Goal: Information Seeking & Learning: Check status

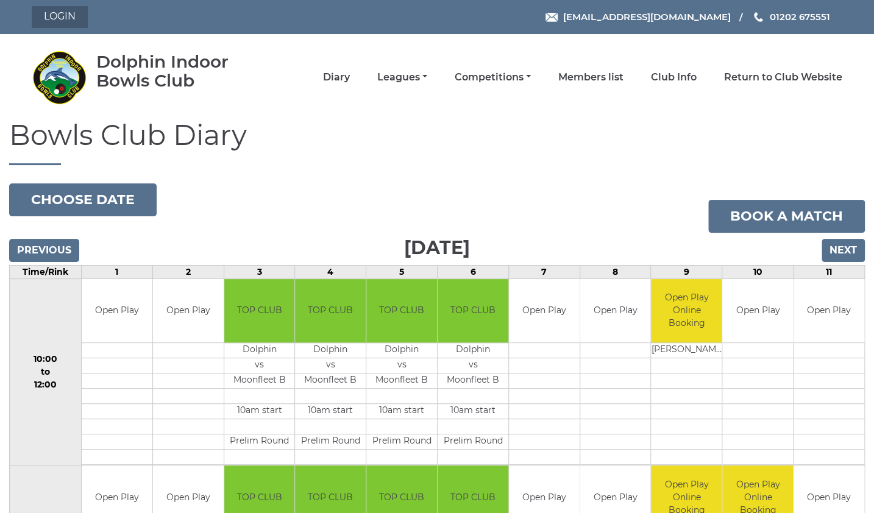
click at [49, 18] on link "Login" at bounding box center [60, 17] width 56 height 22
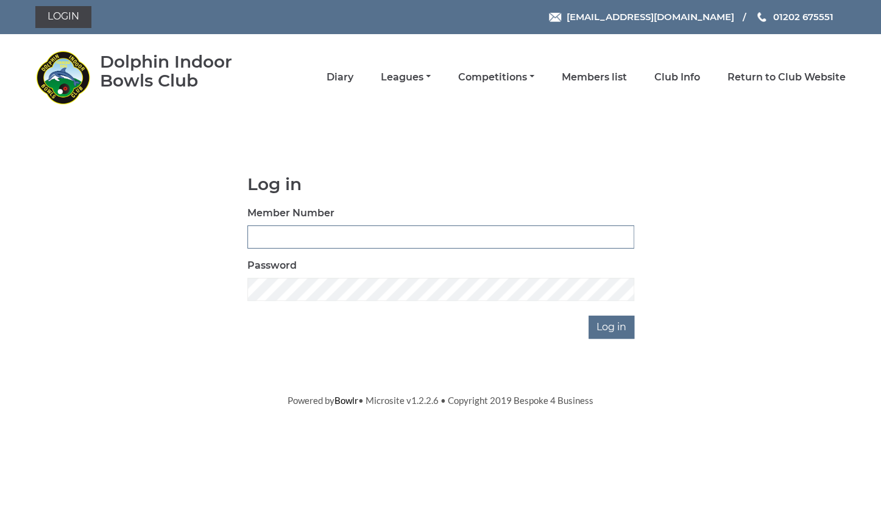
type input "3734"
click at [610, 330] on input "Log in" at bounding box center [612, 327] width 46 height 23
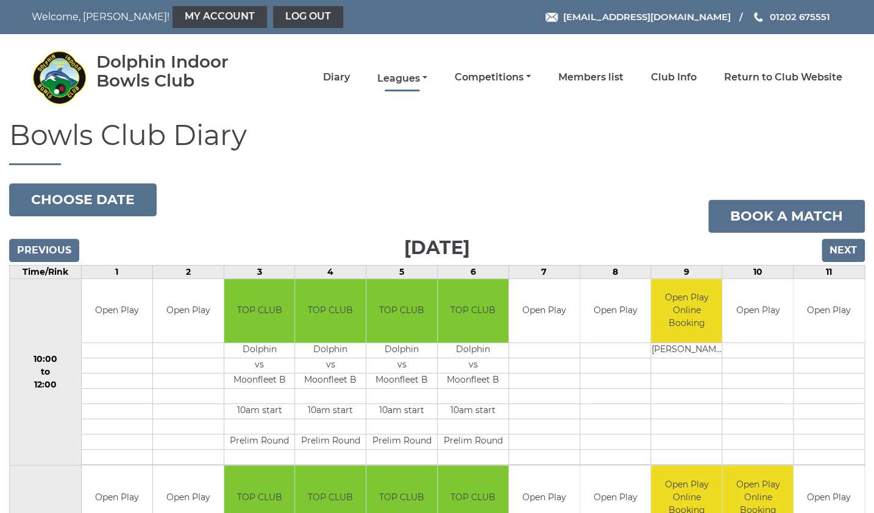
click at [427, 81] on link "Leagues" at bounding box center [402, 78] width 50 height 13
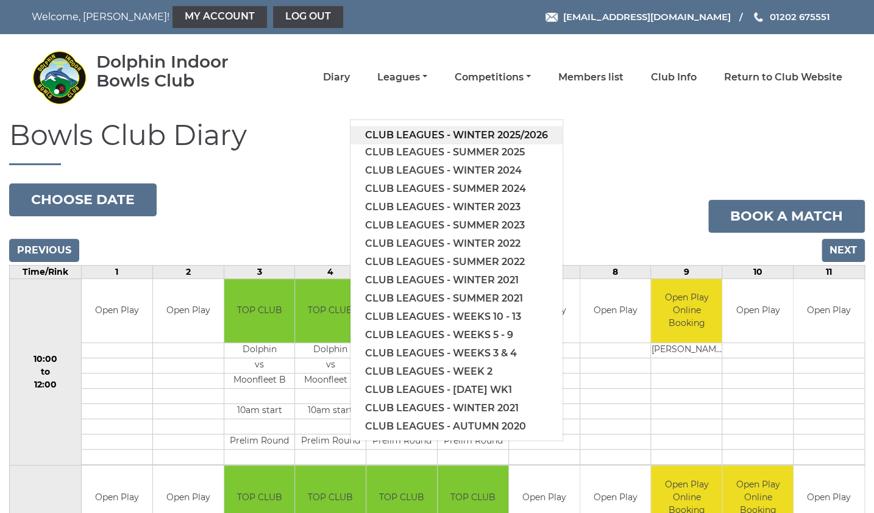
click at [433, 137] on link "Club leagues - Winter 2025/2026" at bounding box center [456, 135] width 212 height 18
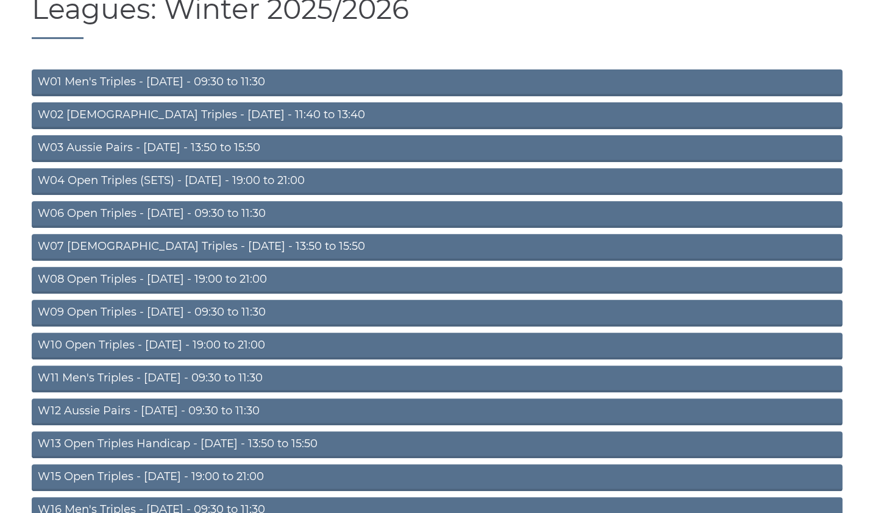
scroll to position [128, 0]
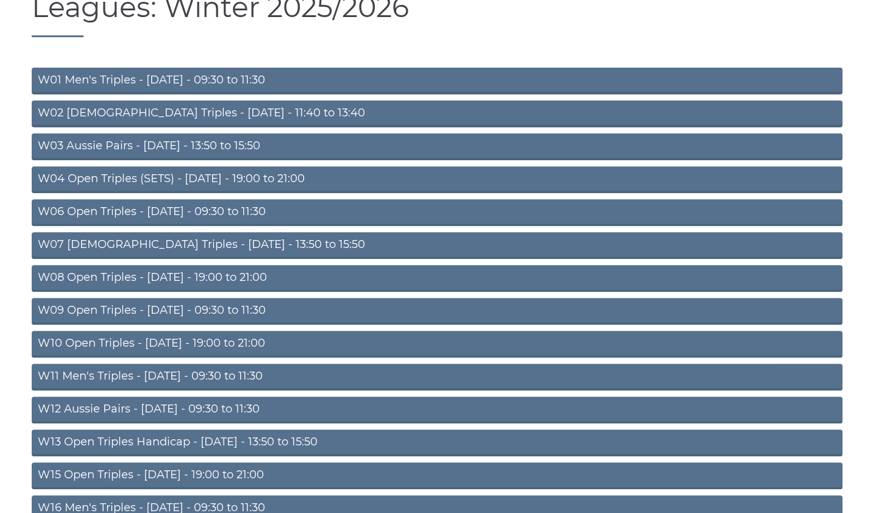
click at [219, 311] on link "W09 Open Triples - Wednesday - 09:30 to 11:30" at bounding box center [437, 311] width 811 height 27
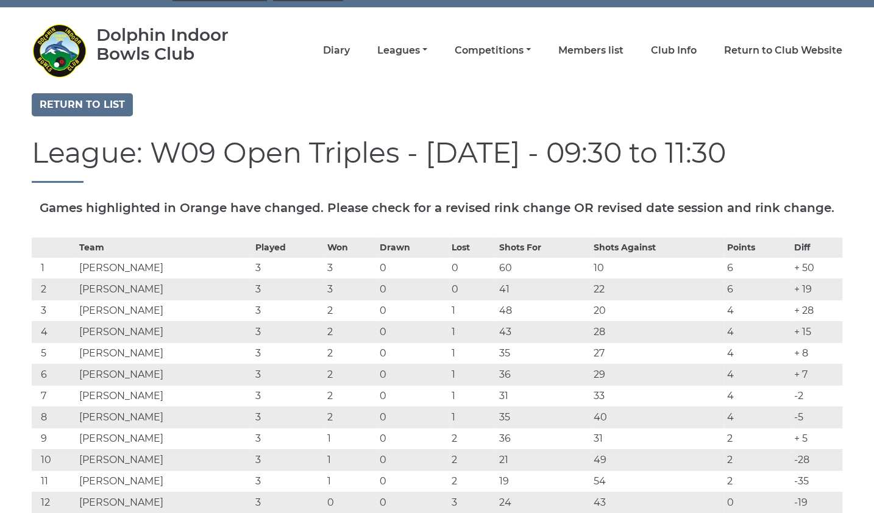
scroll to position [27, 0]
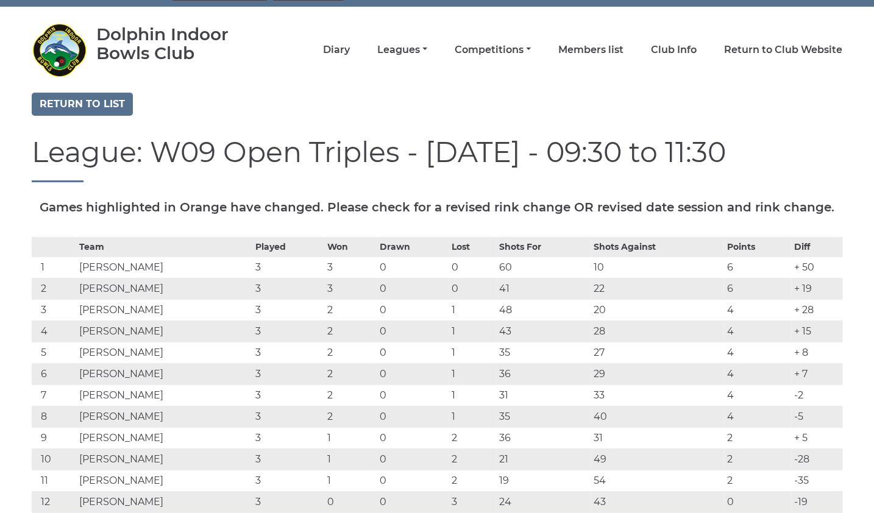
click at [41, 7] on nav "Dolphin Indoor Bowls Club Diary Leagues Club leagues - Winter 2025/2026 Club le…" at bounding box center [437, 50] width 874 height 86
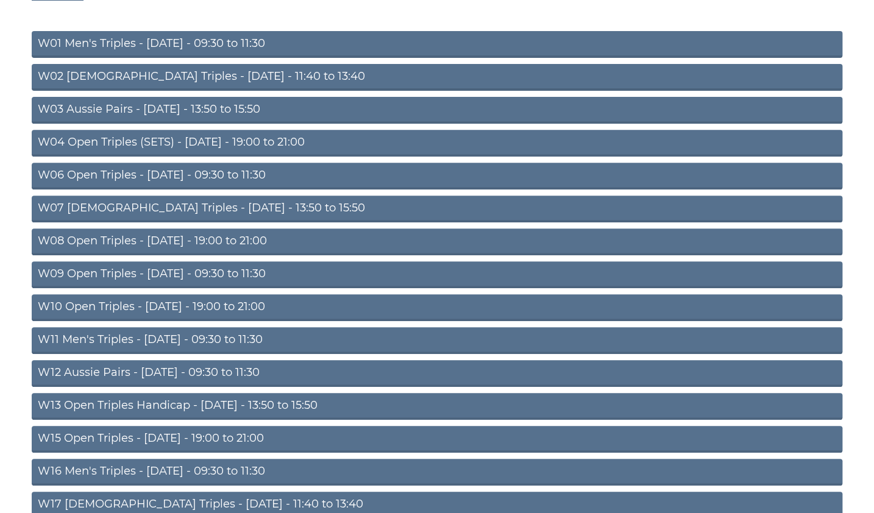
scroll to position [165, 0]
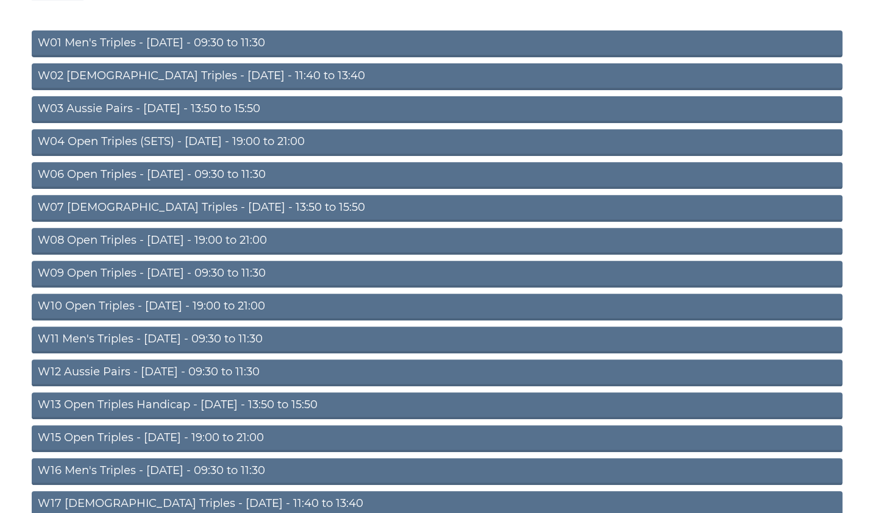
click at [177, 375] on link "W12 Aussie Pairs - Thursday - 09:30 to 11:30" at bounding box center [437, 373] width 811 height 27
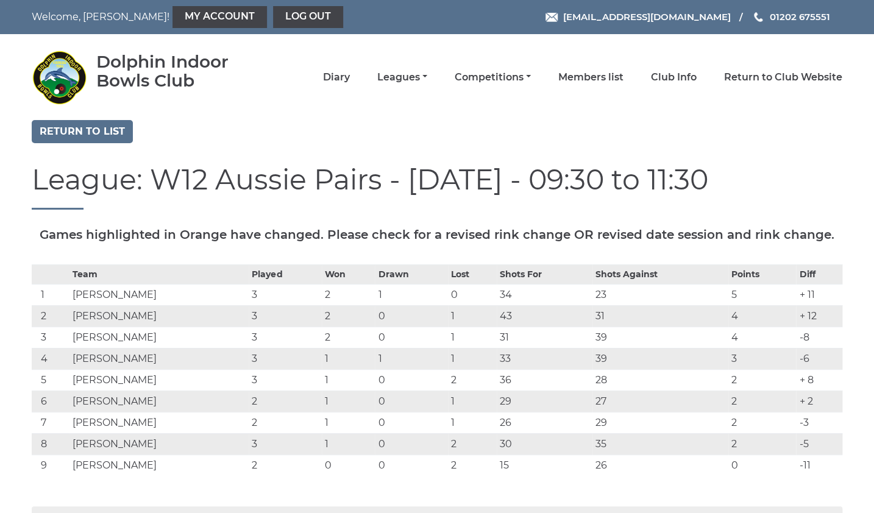
click at [346, 407] on td "1" at bounding box center [349, 401] width 54 height 21
click at [105, 130] on link "Return to list" at bounding box center [82, 131] width 101 height 23
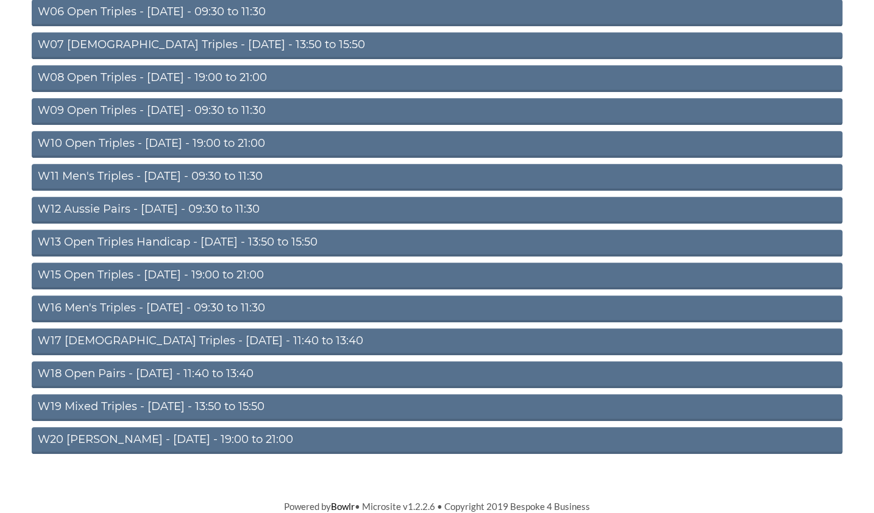
scroll to position [328, 0]
click at [156, 443] on link "W20 [PERSON_NAME] - [DATE] - 19:00 to 21:00" at bounding box center [437, 440] width 811 height 27
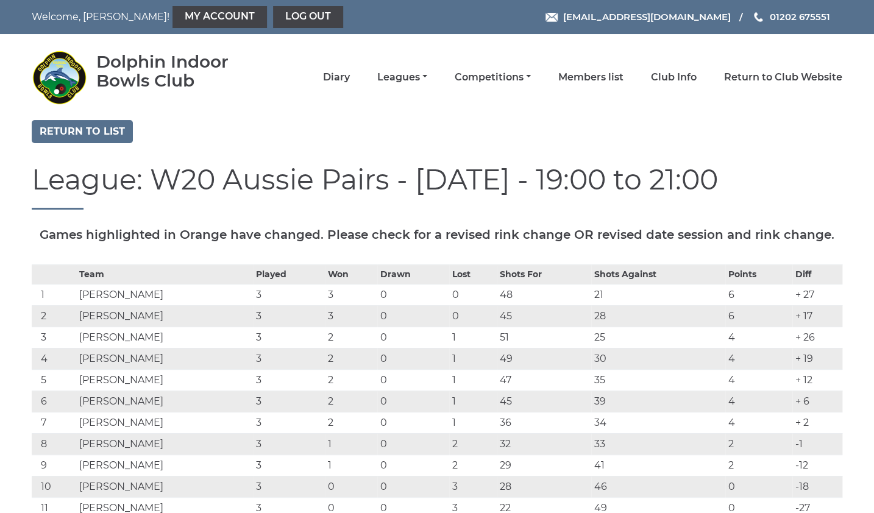
click at [142, 286] on td "Gareth JOHNSON" at bounding box center [164, 294] width 177 height 21
click at [58, 211] on div "League: W20 Aussie Pairs - Friday - 19:00 to 21:00" at bounding box center [437, 196] width 829 height 63
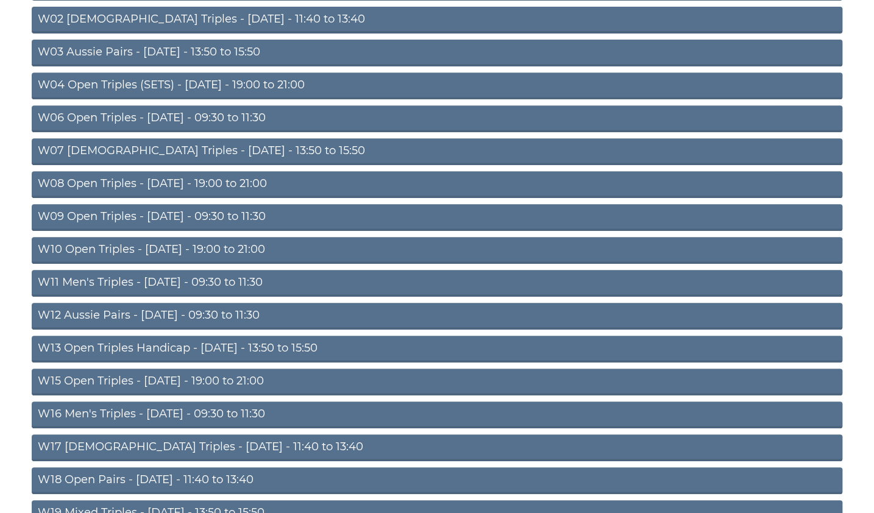
scroll to position [218, 0]
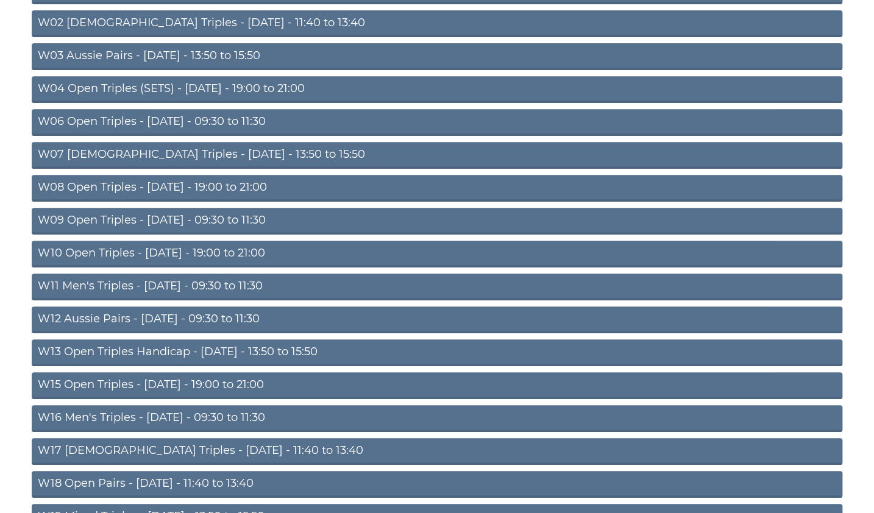
click at [124, 124] on link "W06 Open Triples - [DATE] - 09:30 to 11:30" at bounding box center [437, 122] width 811 height 27
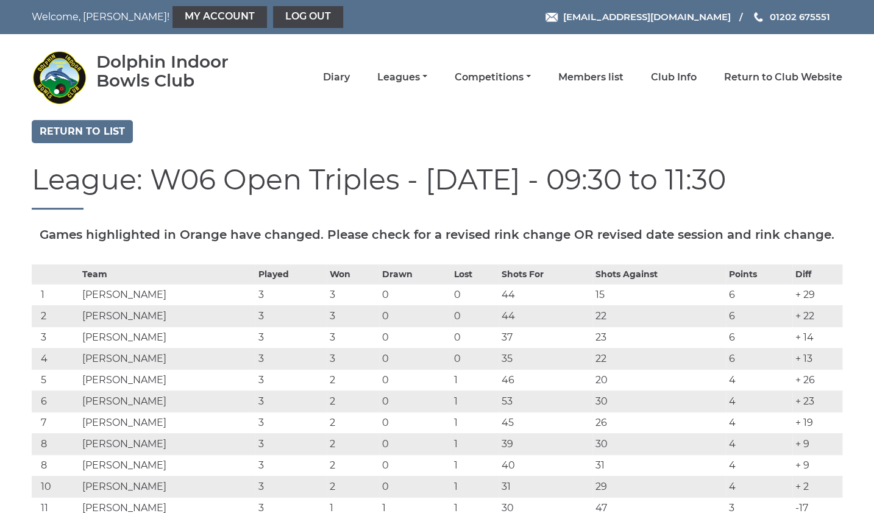
click at [357, 358] on td "3" at bounding box center [353, 358] width 52 height 21
click at [346, 357] on td "3" at bounding box center [353, 358] width 52 height 21
click at [172, 17] on link "My Account" at bounding box center [219, 17] width 94 height 22
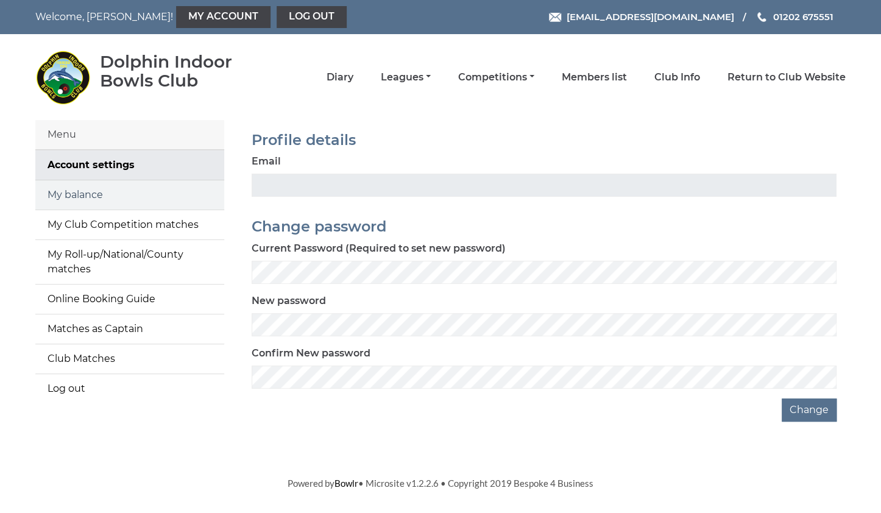
click at [116, 197] on link "My balance" at bounding box center [129, 194] width 189 height 29
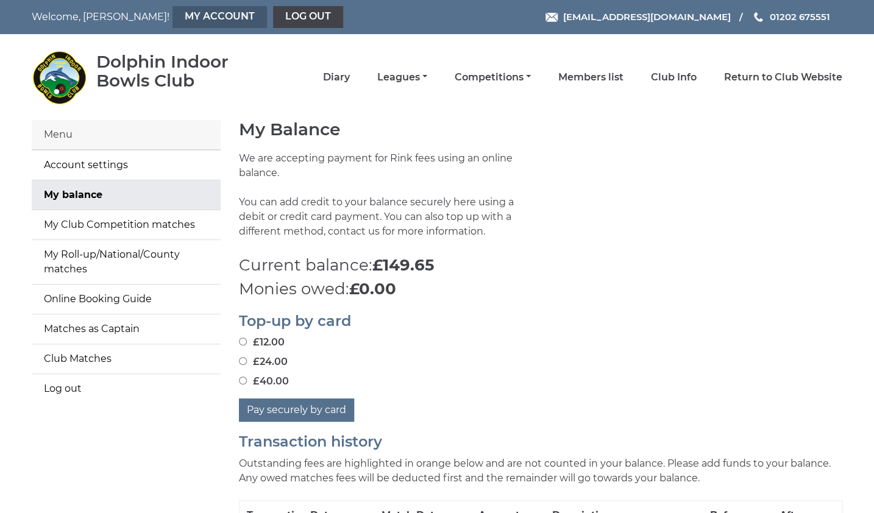
click at [172, 14] on link "My Account" at bounding box center [219, 17] width 94 height 22
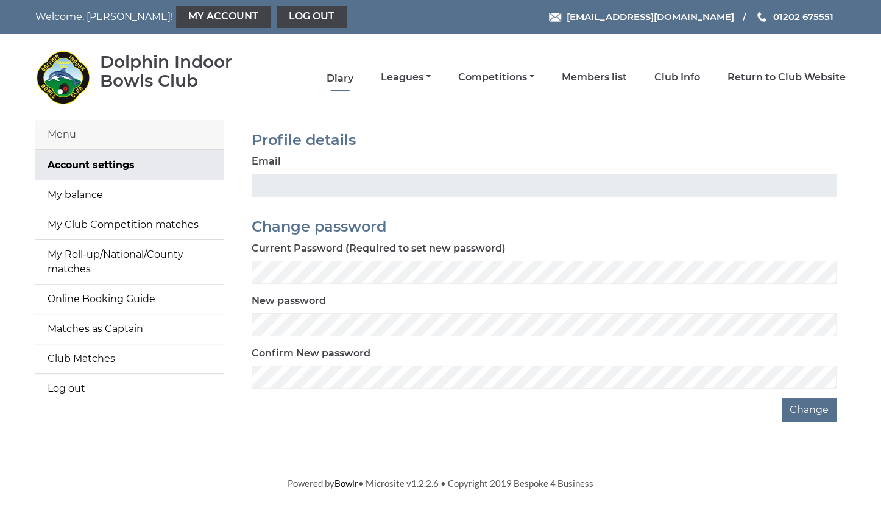
click at [354, 78] on link "Diary" at bounding box center [340, 78] width 27 height 13
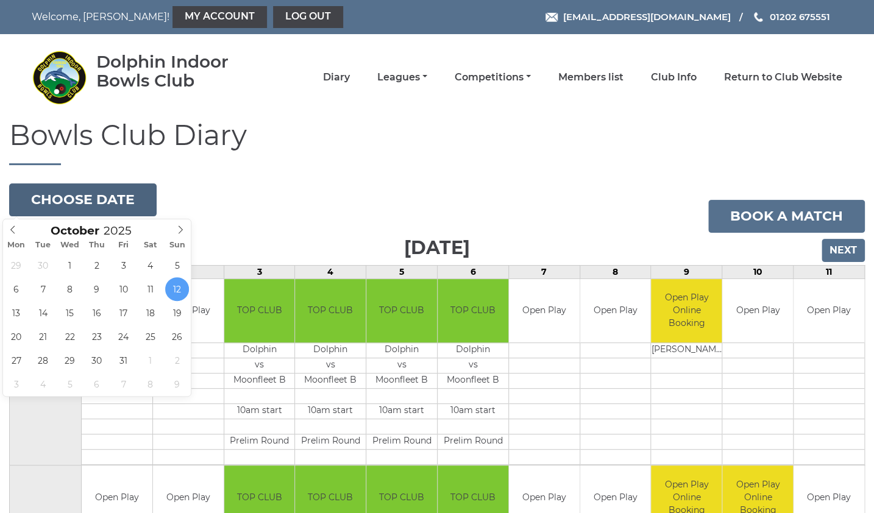
click at [98, 199] on button "Choose date" at bounding box center [83, 199] width 148 height 33
type input "2025-10-15"
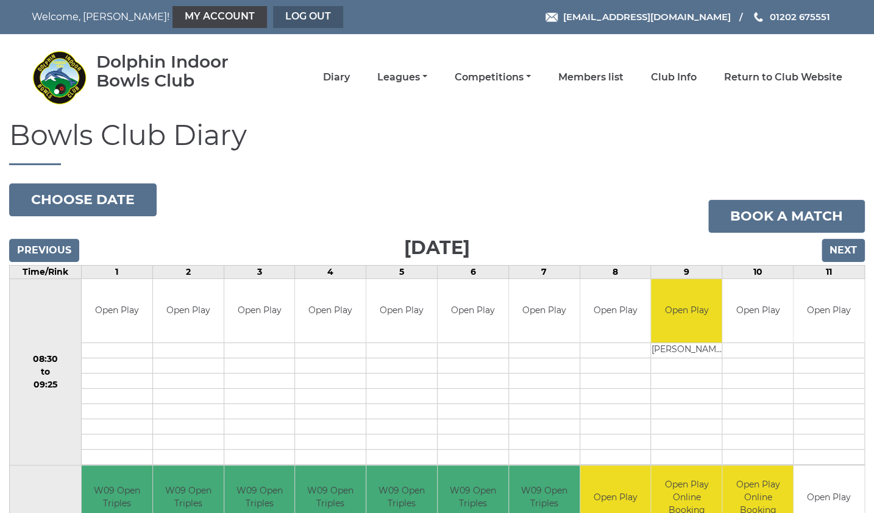
click at [273, 19] on link "Log out" at bounding box center [308, 17] width 70 height 22
